Goal: Task Accomplishment & Management: Use online tool/utility

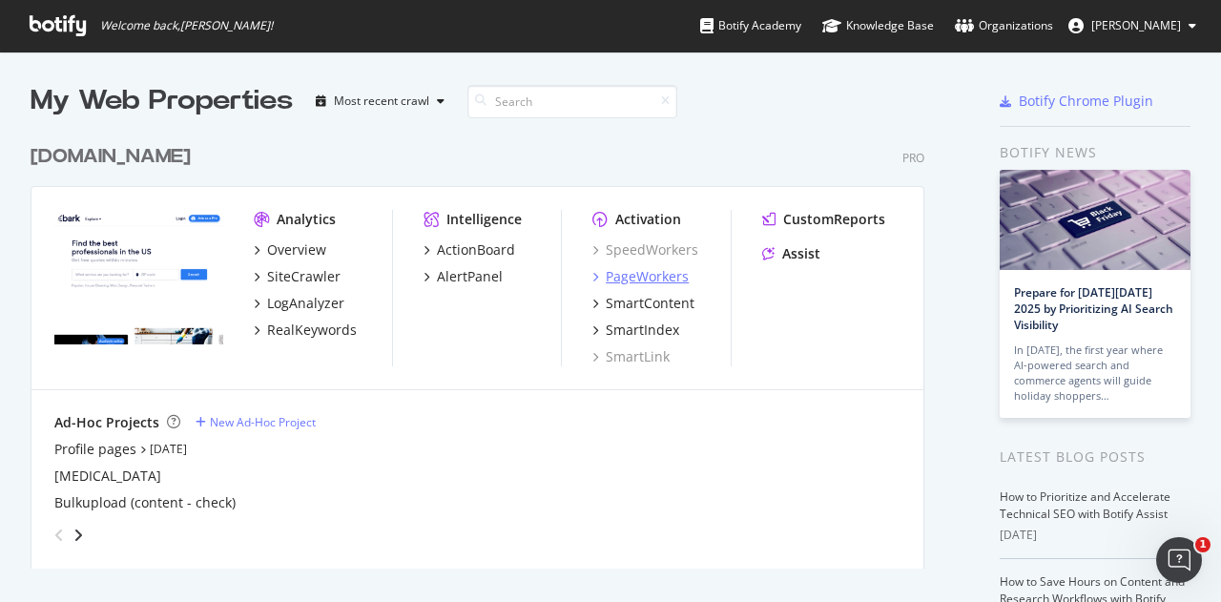
click at [681, 271] on div "PageWorkers" at bounding box center [647, 276] width 83 height 19
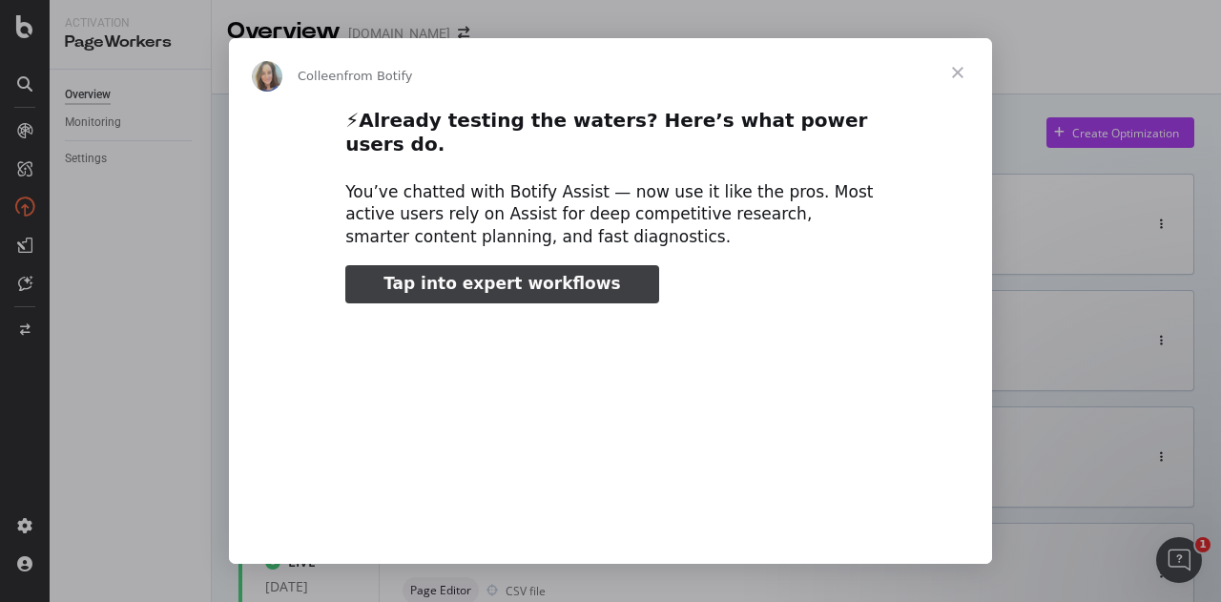
type input "25216"
click at [958, 72] on span "Close" at bounding box center [957, 72] width 69 height 69
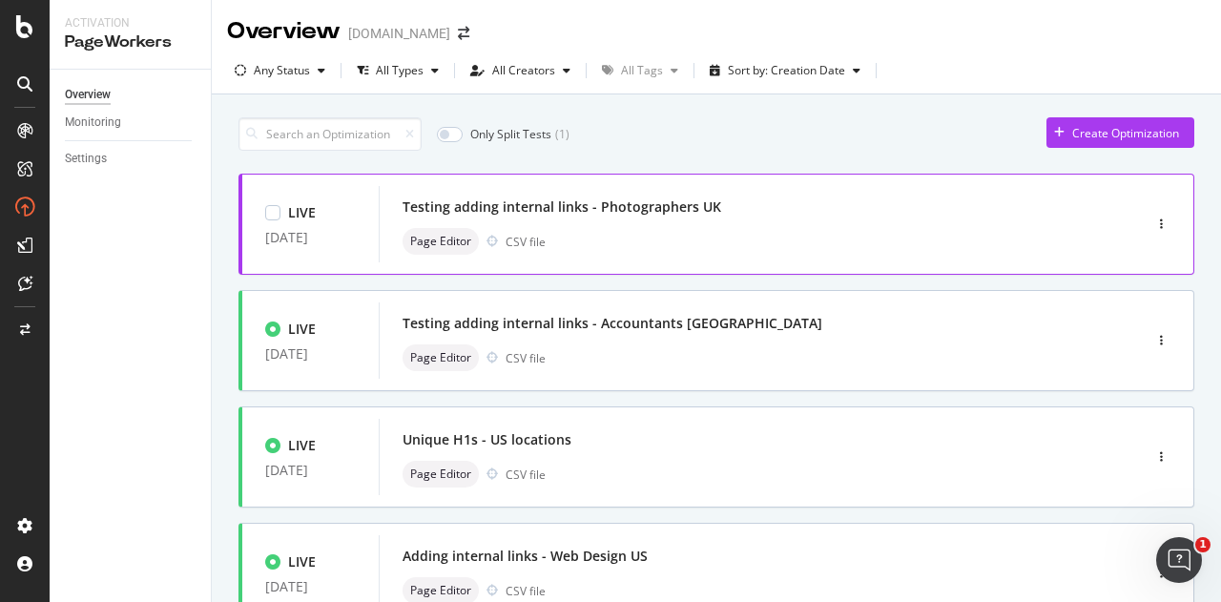
click at [890, 239] on div "Page Editor CSV file" at bounding box center [731, 241] width 658 height 27
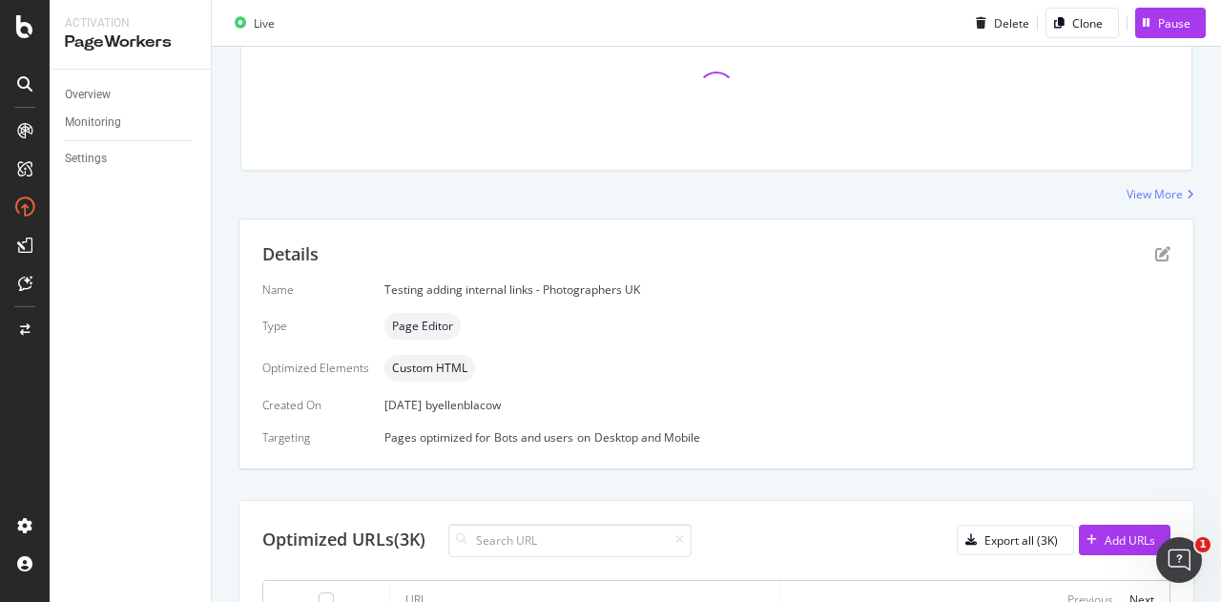
scroll to position [61, 0]
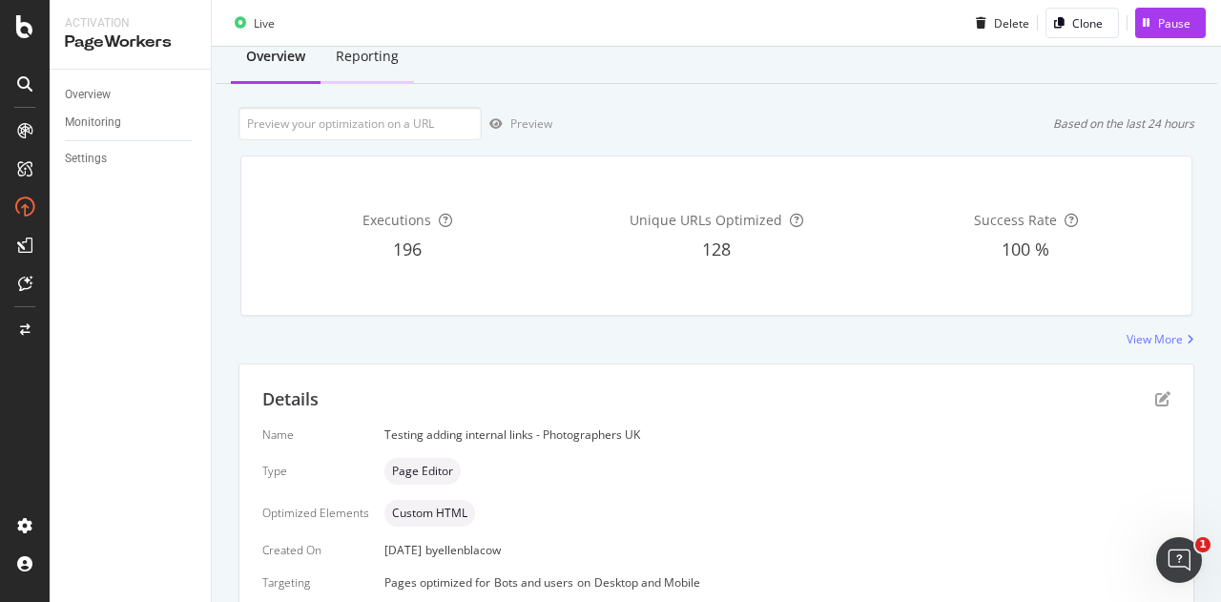
click at [356, 60] on div "Reporting" at bounding box center [367, 56] width 63 height 19
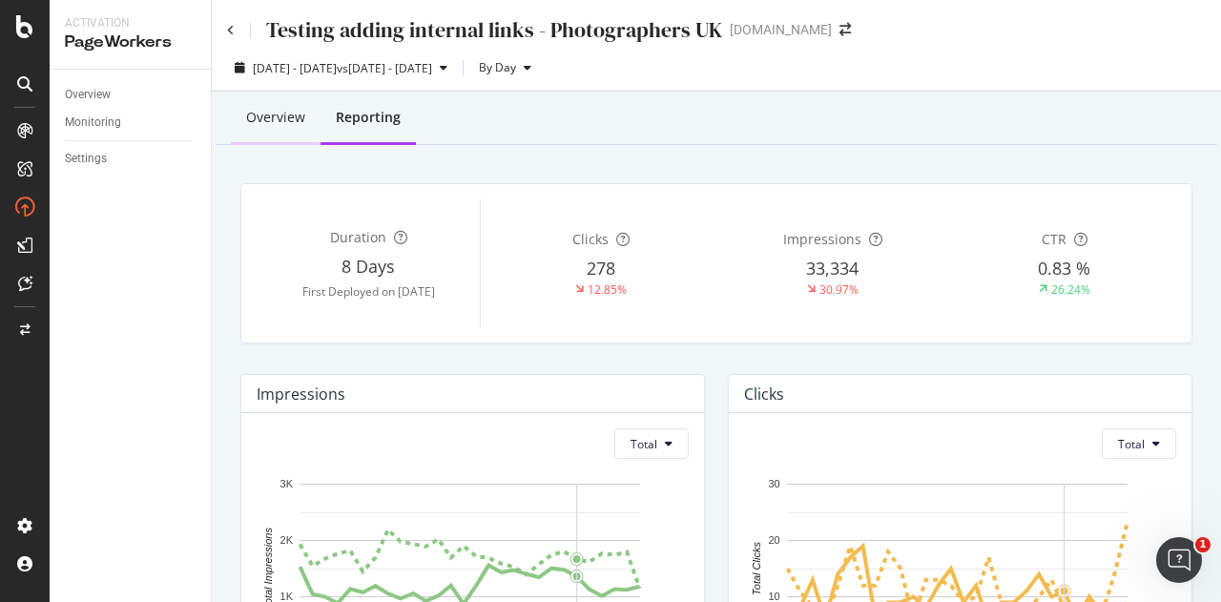
click at [298, 121] on div "Overview" at bounding box center [275, 117] width 59 height 19
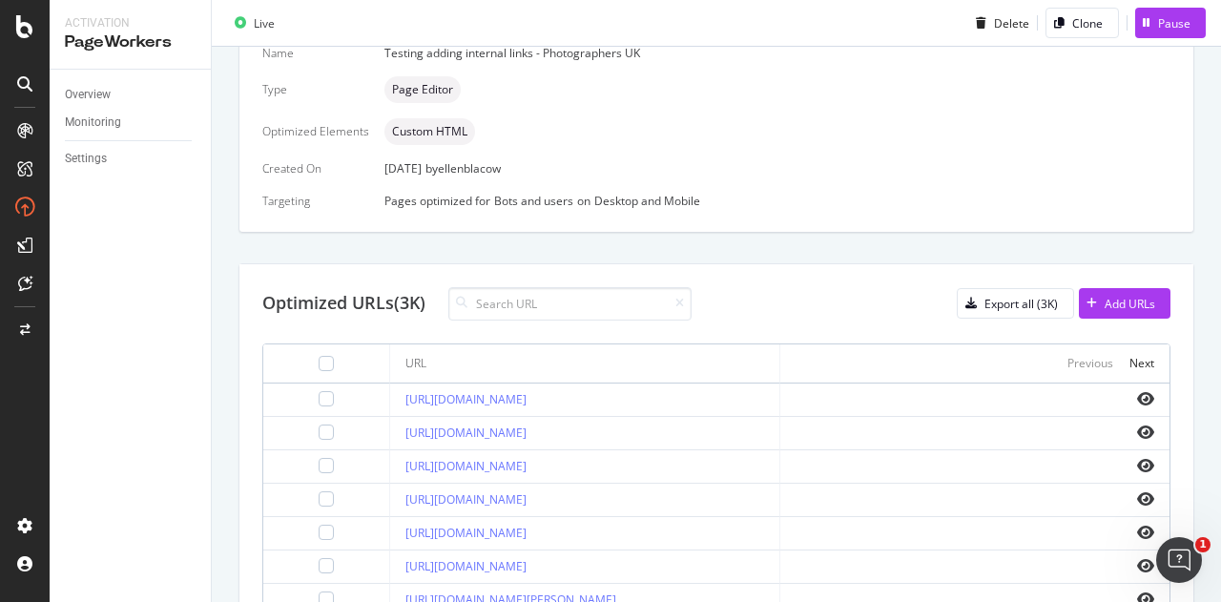
scroll to position [633, 0]
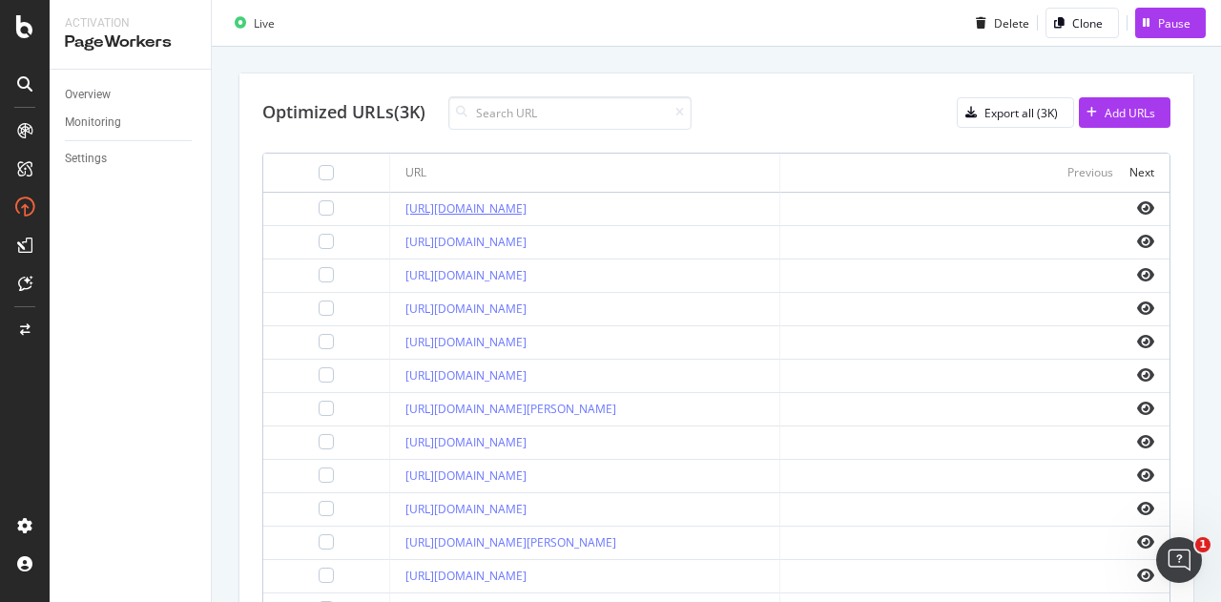
click at [526, 201] on link "[URL][DOMAIN_NAME]" at bounding box center [465, 208] width 121 height 16
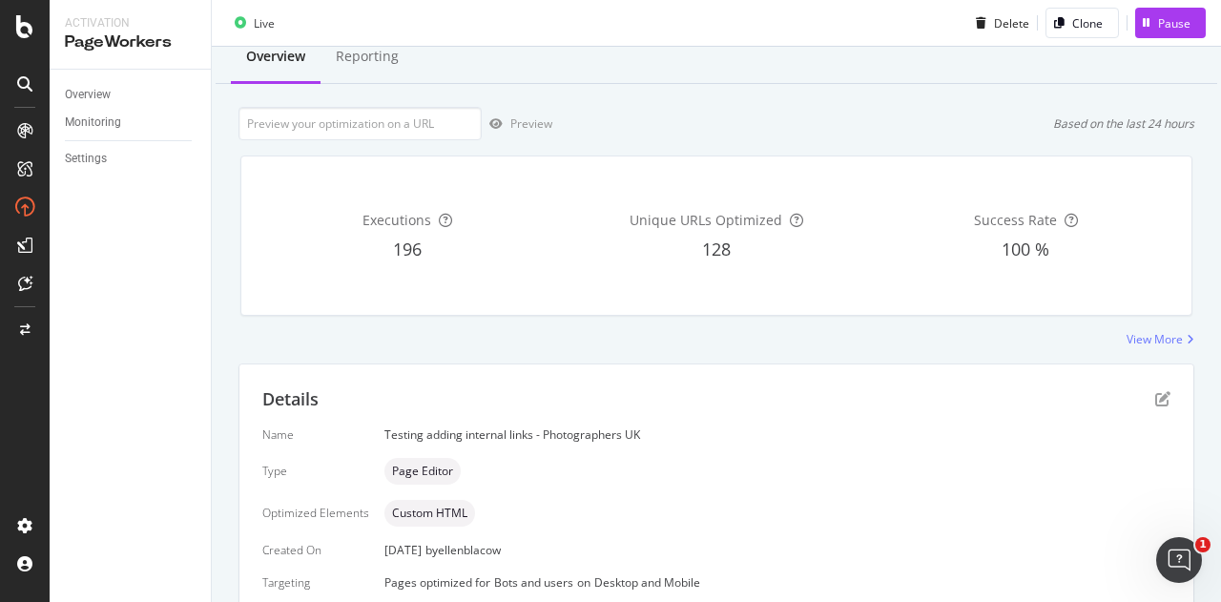
scroll to position [0, 0]
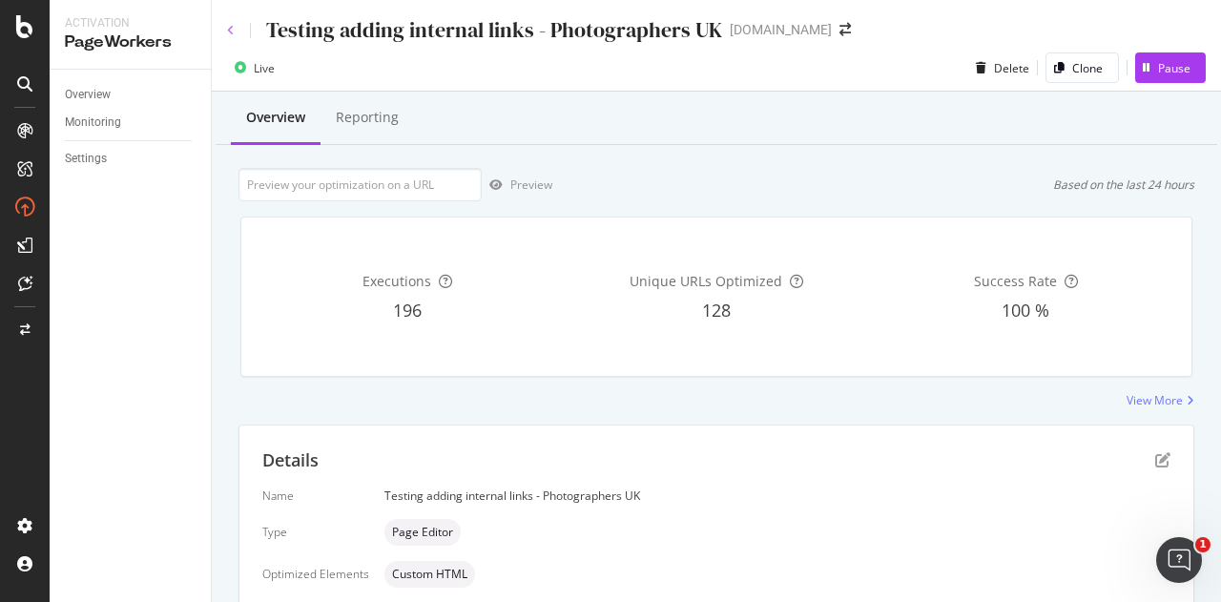
click at [229, 27] on icon at bounding box center [231, 30] width 8 height 11
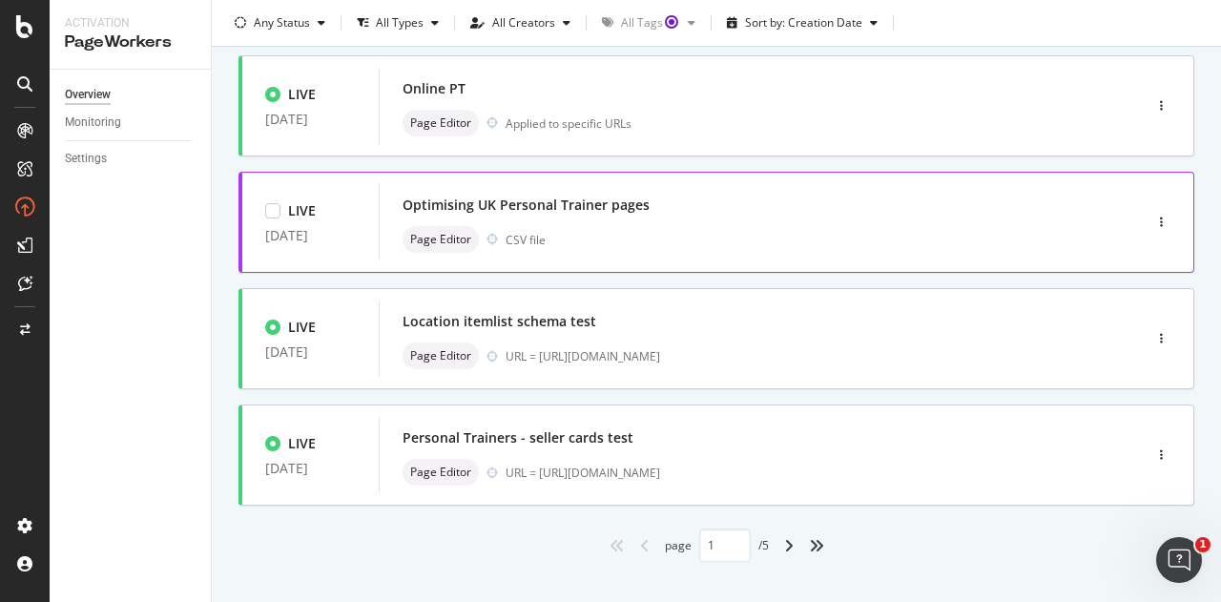
scroll to position [841, 0]
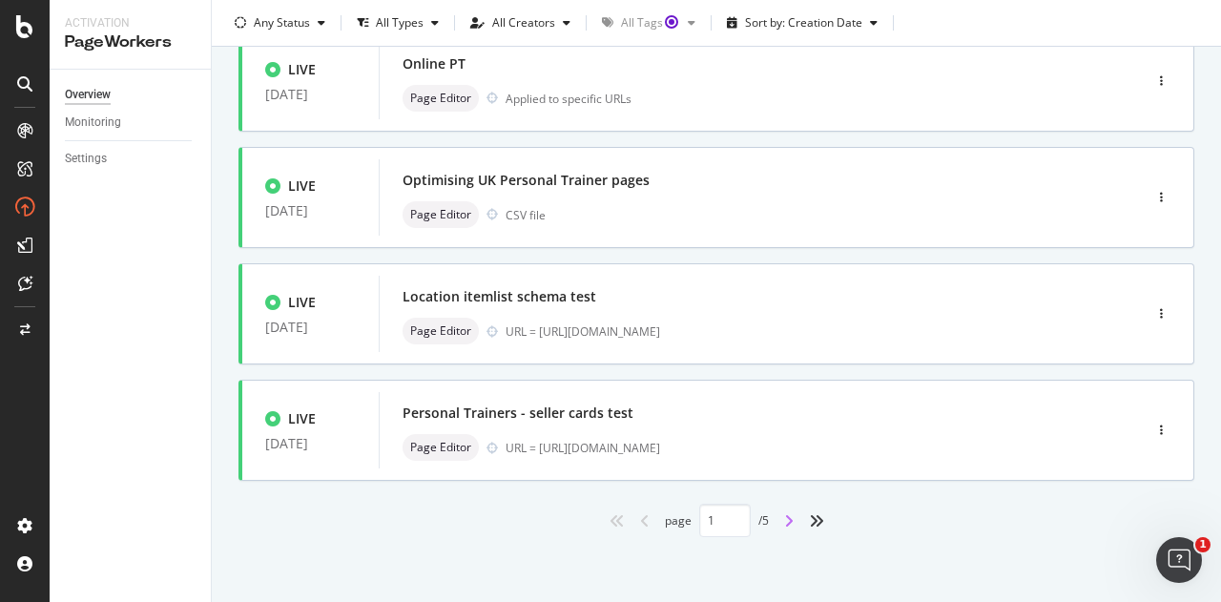
click at [784, 524] on icon "angle-right" at bounding box center [789, 520] width 10 height 15
type input "2"
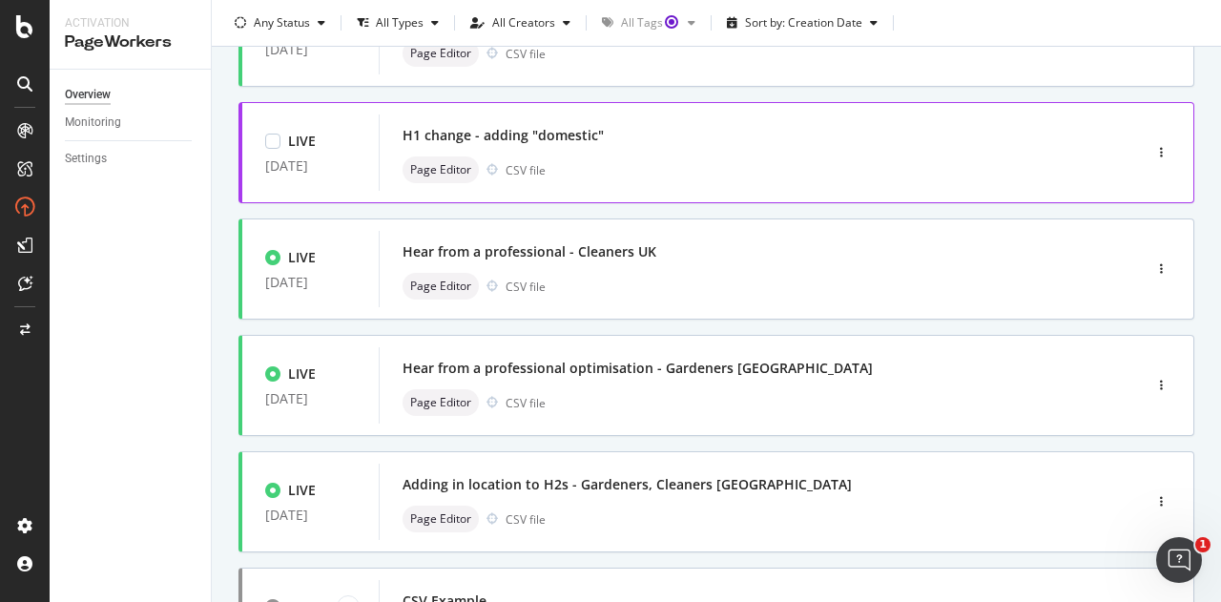
scroll to position [191, 0]
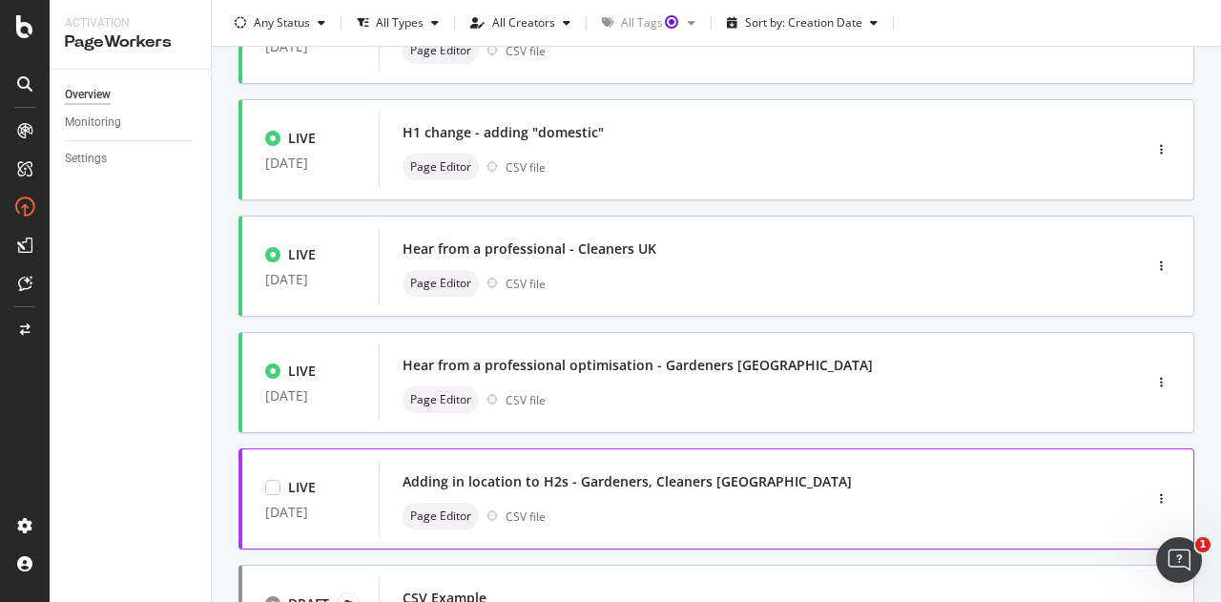
click at [753, 495] on div "Adding in location to H2s - Gardeners, Cleaners UK Page Editor CSV file" at bounding box center [731, 498] width 658 height 61
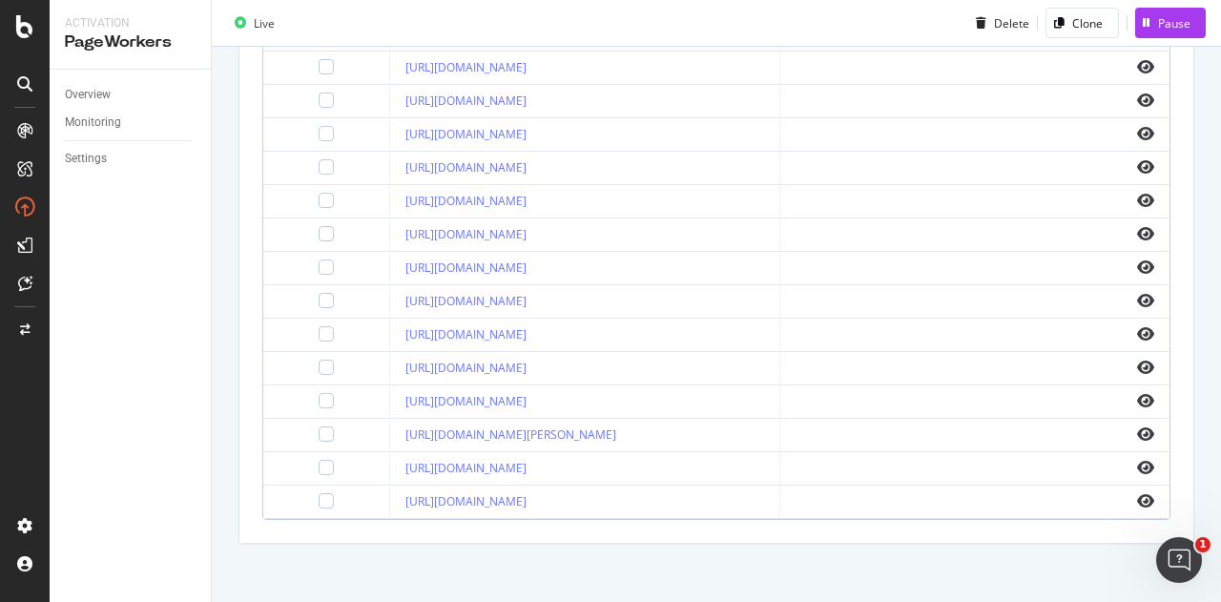
scroll to position [553, 0]
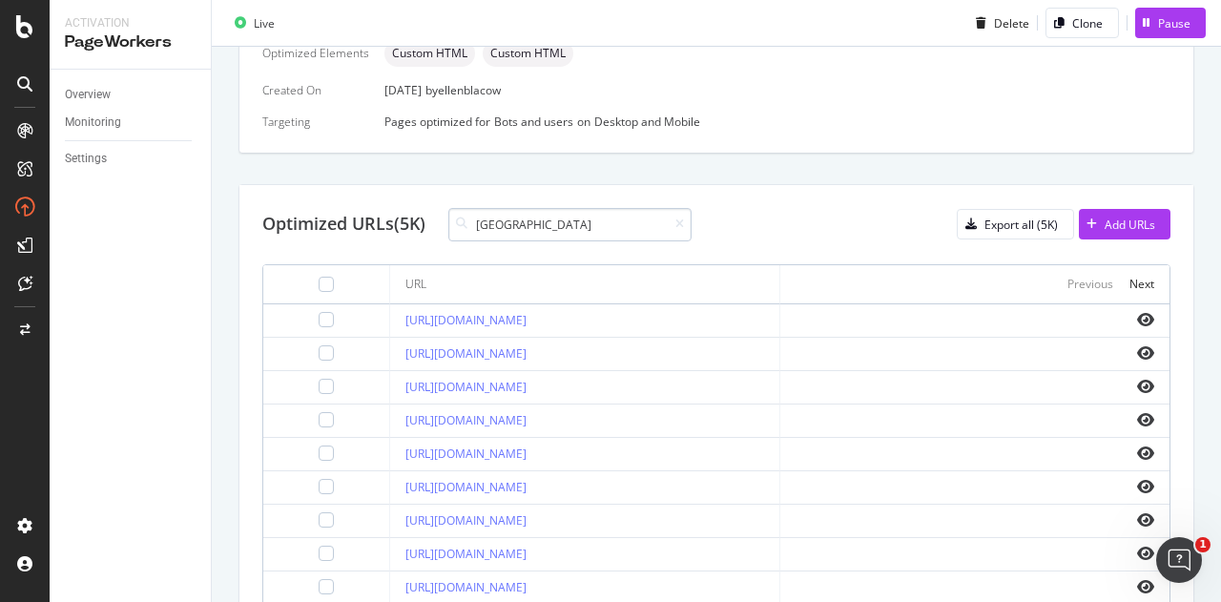
drag, startPoint x: 569, startPoint y: 217, endPoint x: 460, endPoint y: 215, distance: 109.7
click at [468, 216] on div "[GEOGRAPHIC_DATA]" at bounding box center [569, 224] width 243 height 33
type input "/[GEOGRAPHIC_DATA]/"
click at [1129, 276] on div "Next" at bounding box center [1141, 284] width 25 height 16
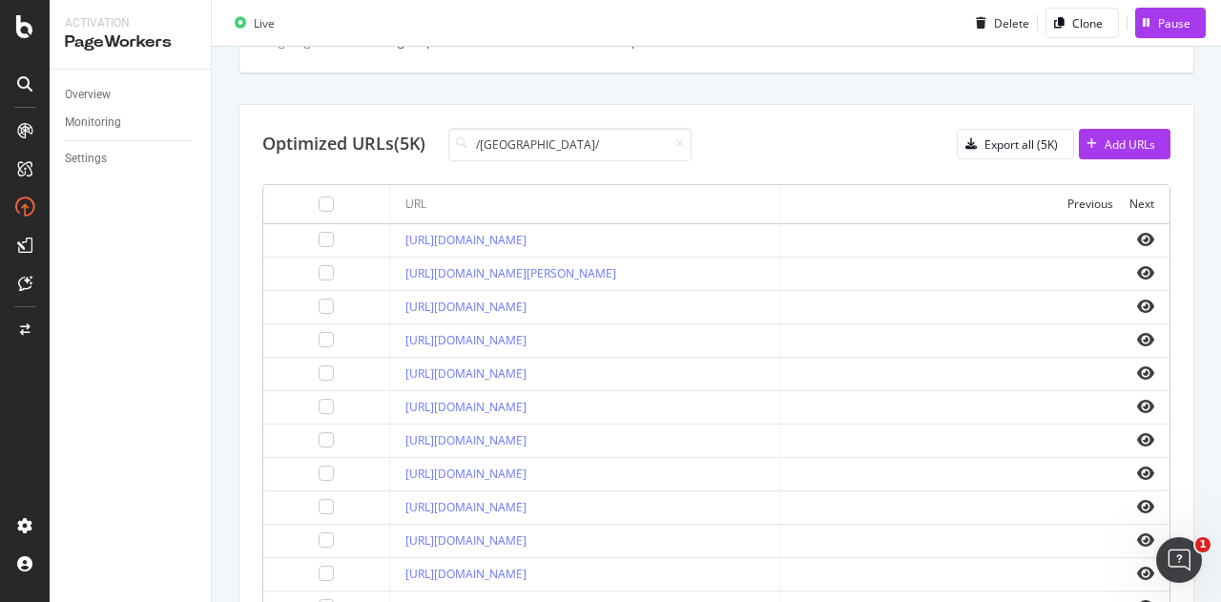
scroll to position [458, 0]
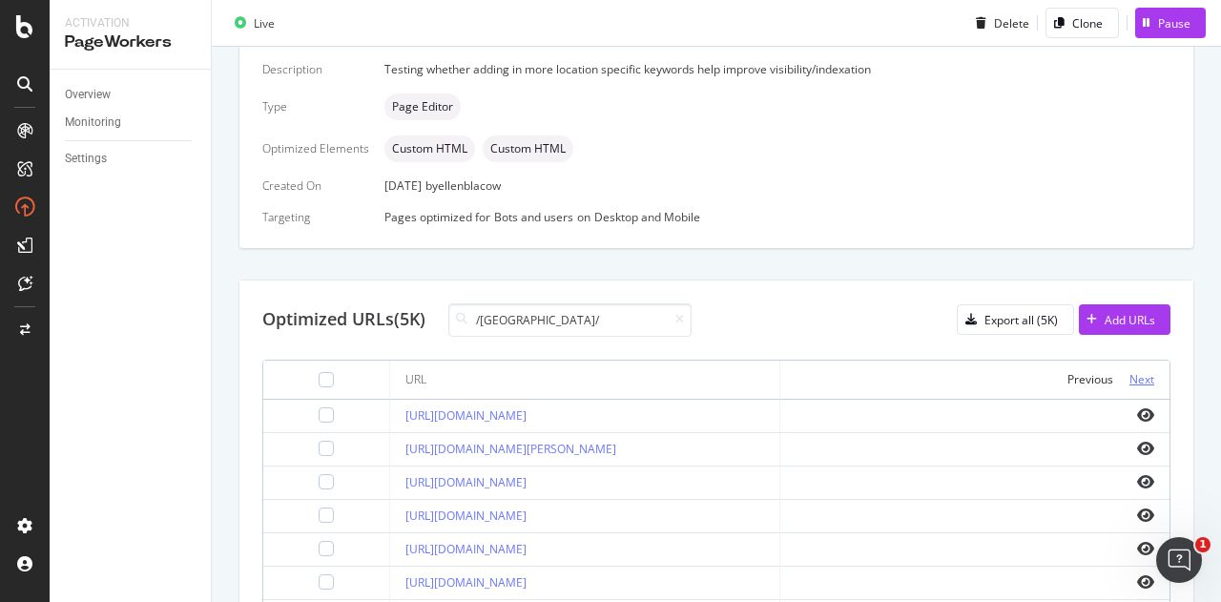
click at [1136, 377] on div "Next" at bounding box center [1141, 379] width 25 height 16
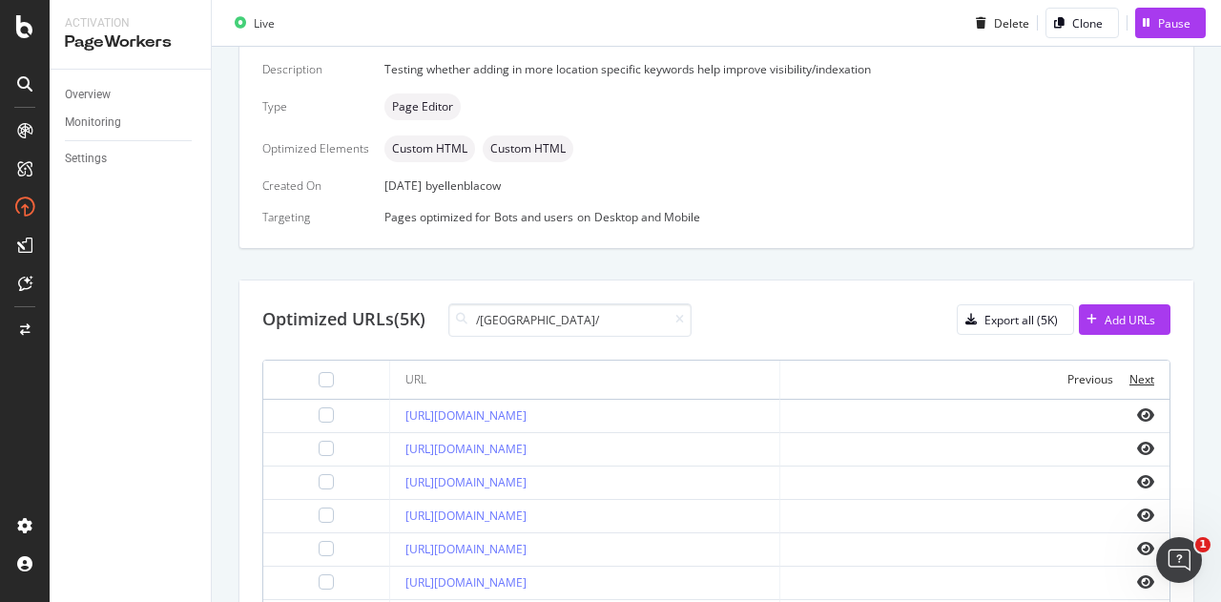
click at [1136, 377] on div "Next" at bounding box center [1141, 379] width 25 height 16
click at [1067, 381] on div "Previous" at bounding box center [1090, 379] width 46 height 16
drag, startPoint x: 62, startPoint y: 309, endPoint x: 81, endPoint y: 297, distance: 22.7
click at [62, 309] on div "Overview Monitoring Settings" at bounding box center [130, 336] width 161 height 532
